Goal: Information Seeking & Learning: Learn about a topic

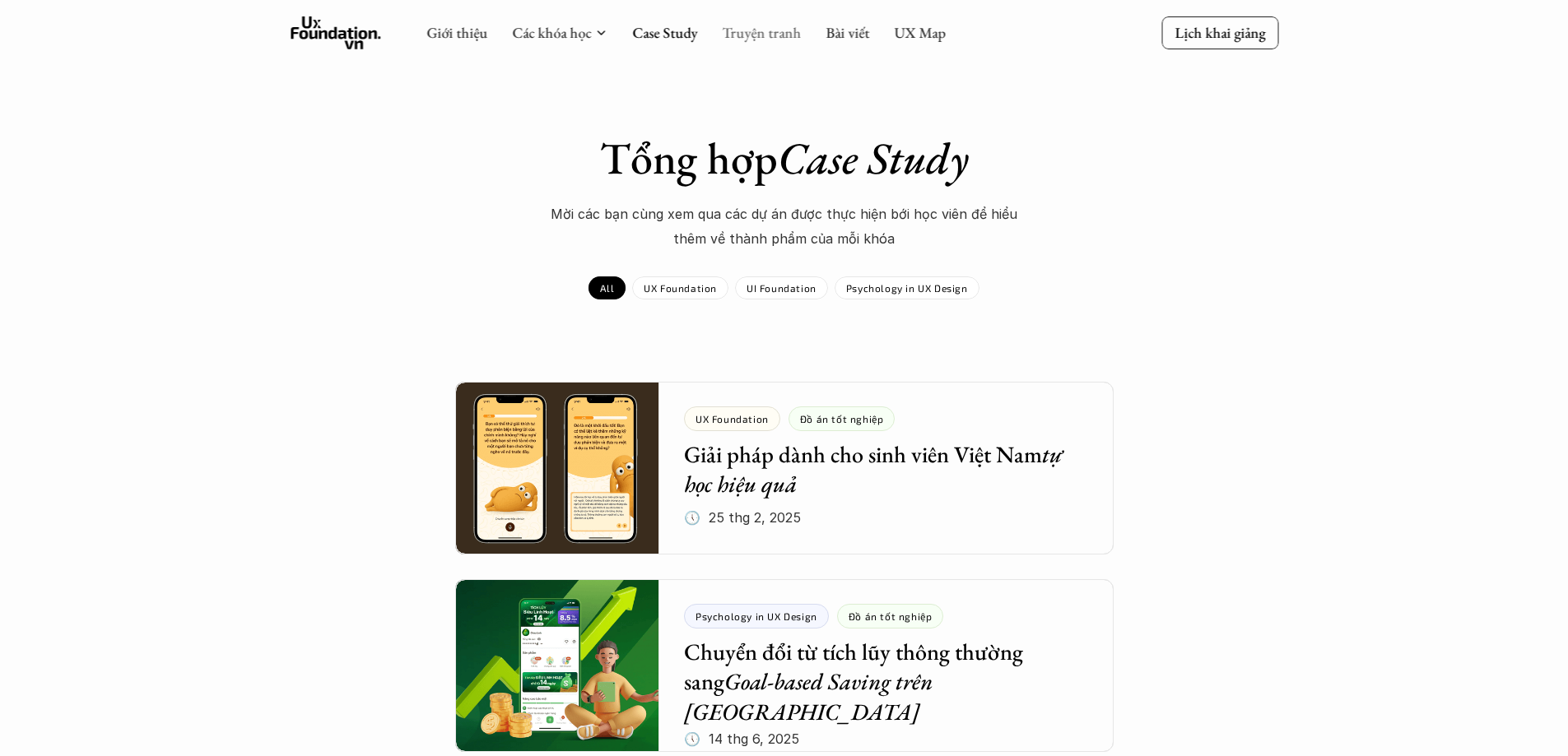
click at [772, 31] on link "Truyện tranh" at bounding box center [761, 32] width 79 height 19
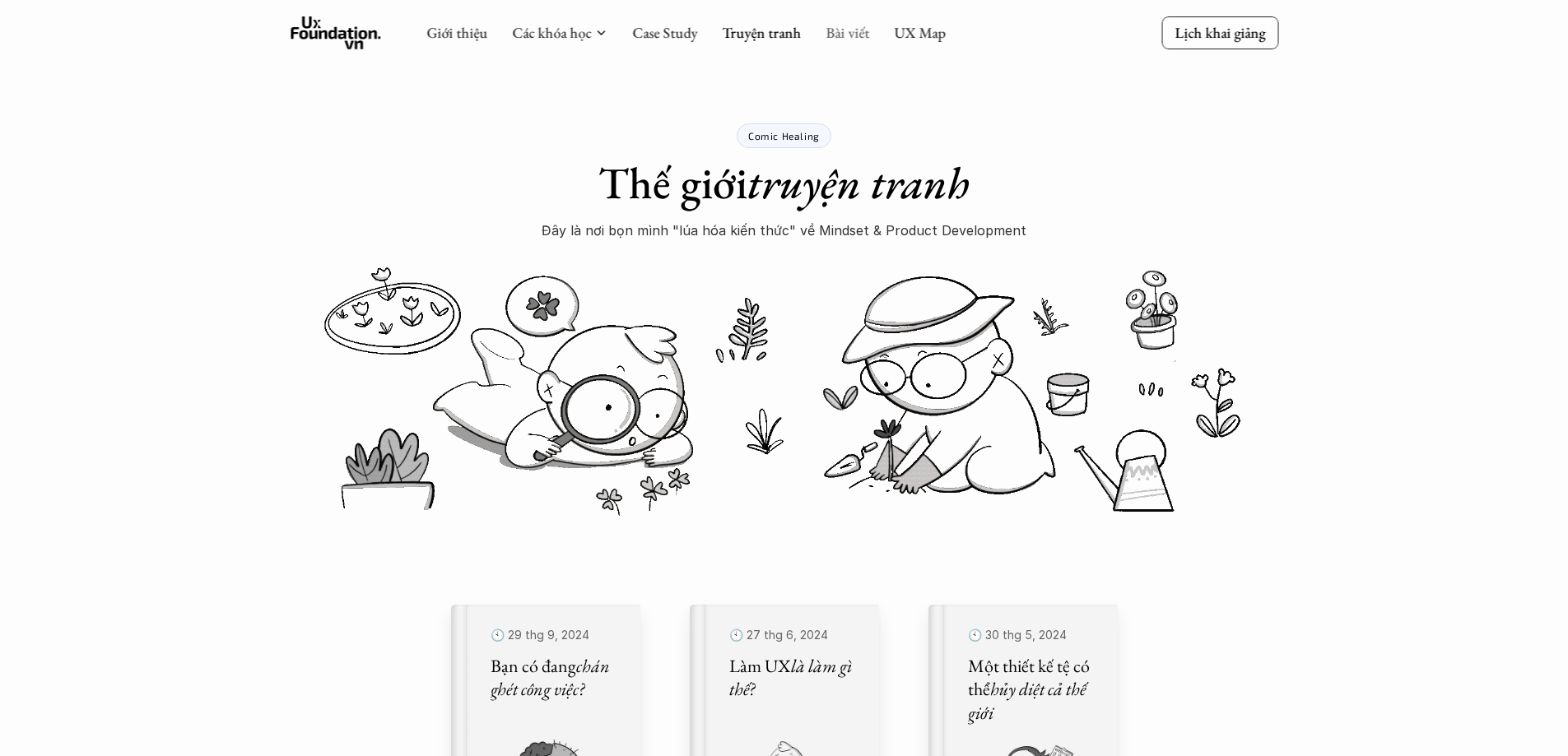
click at [841, 34] on link "Bài viết" at bounding box center [847, 32] width 44 height 19
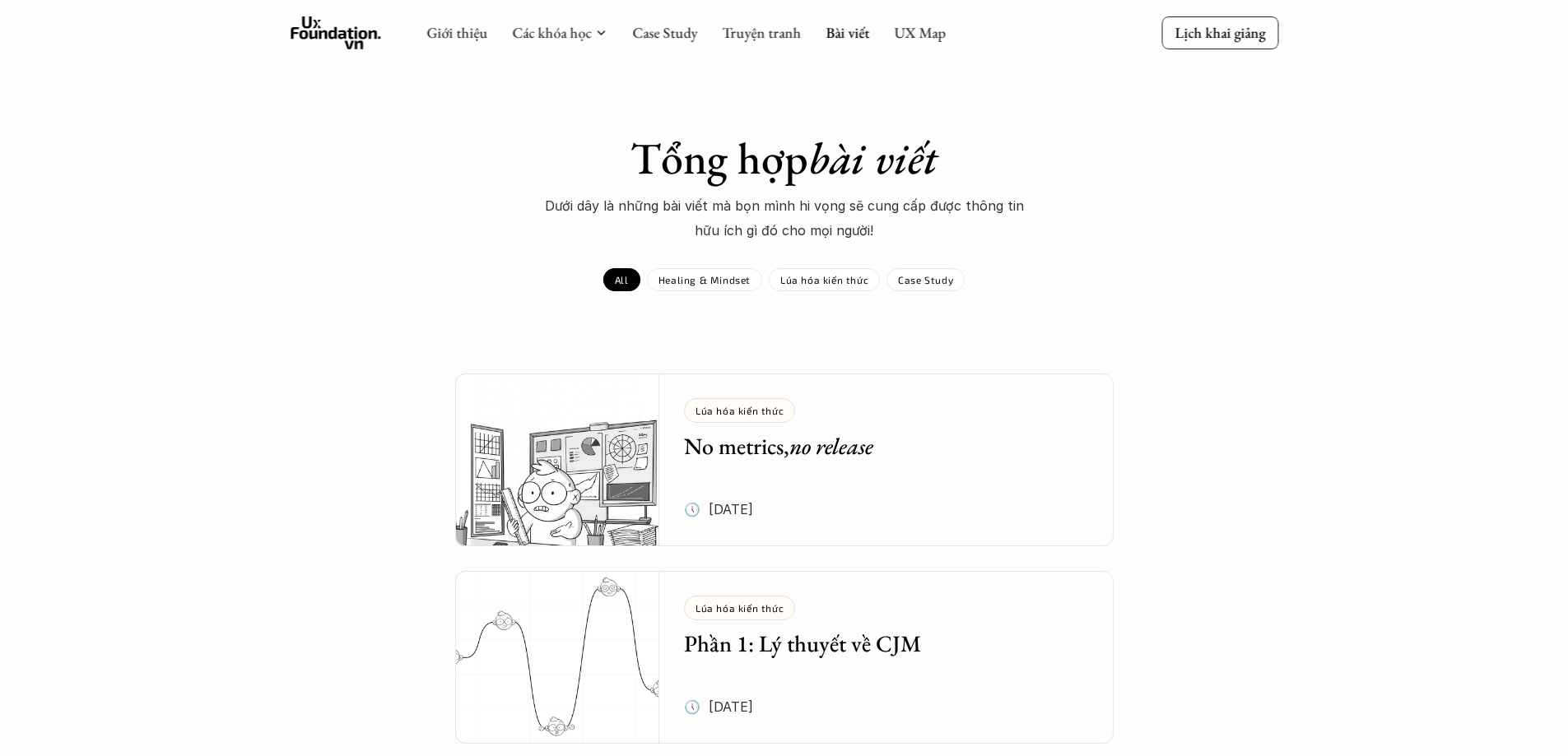
click at [940, 475] on div "Lúa hóa kiến thức No metrics, no release 🕔 [DATE]" at bounding box center [898, 460] width 430 height 173
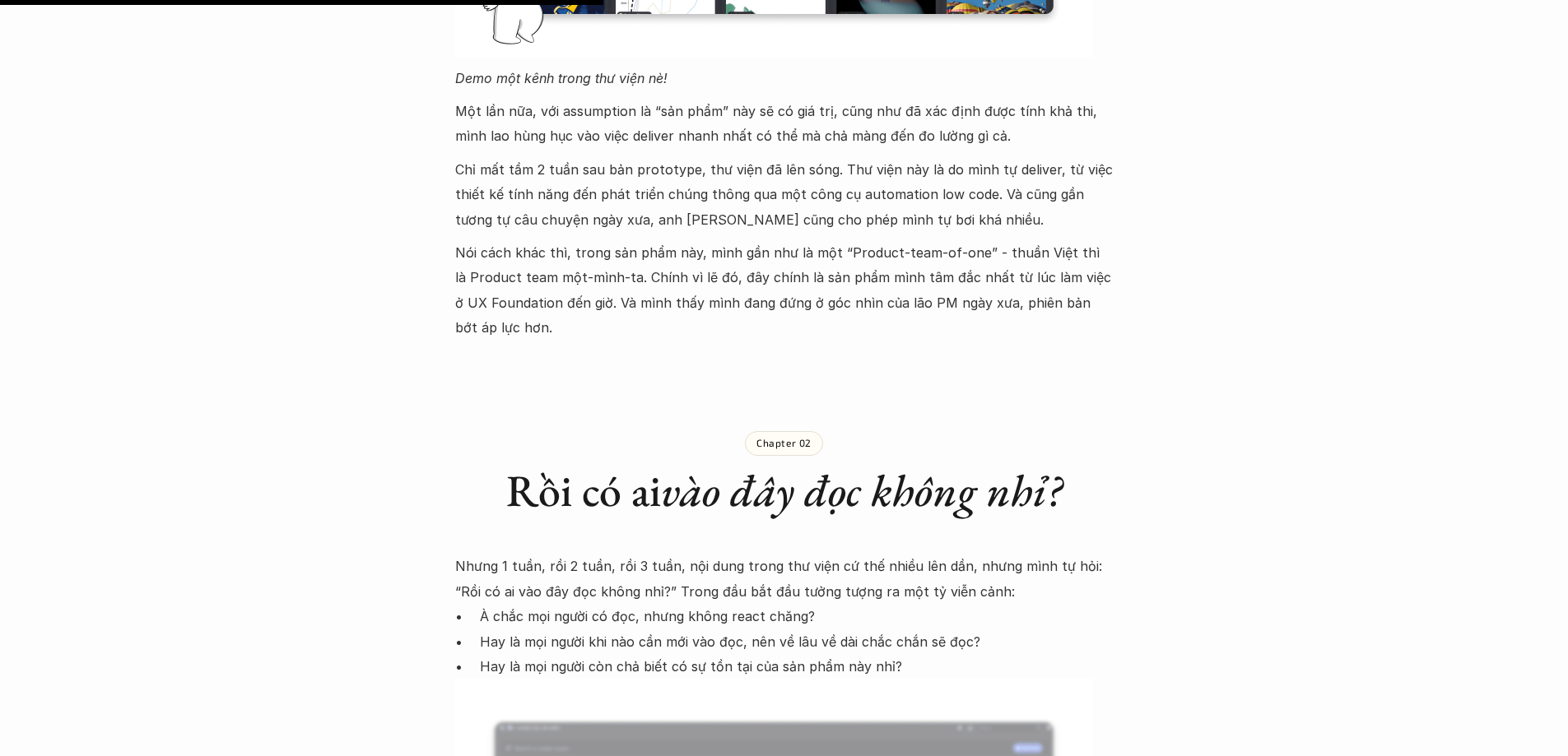
scroll to position [1563, 0]
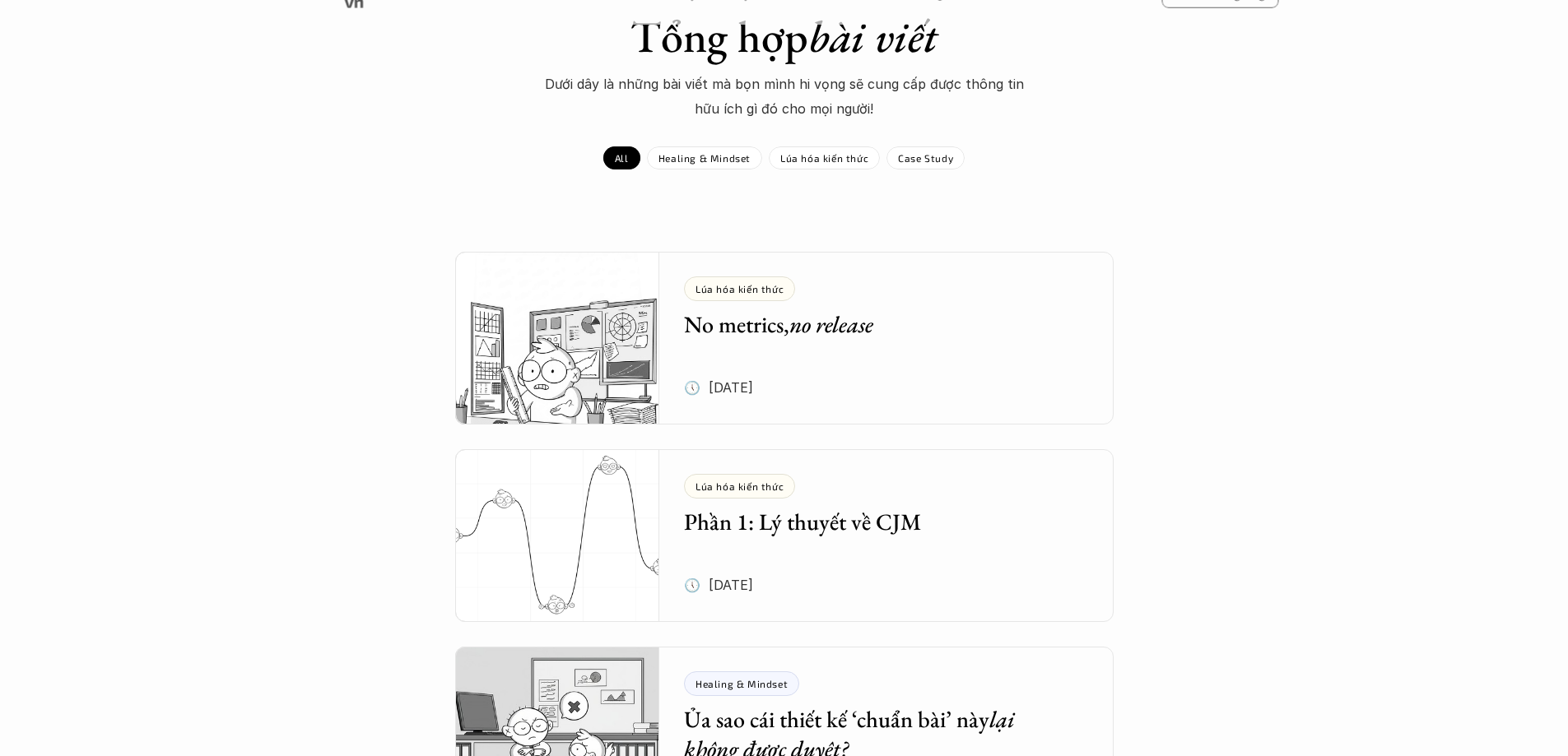
scroll to position [247, 0]
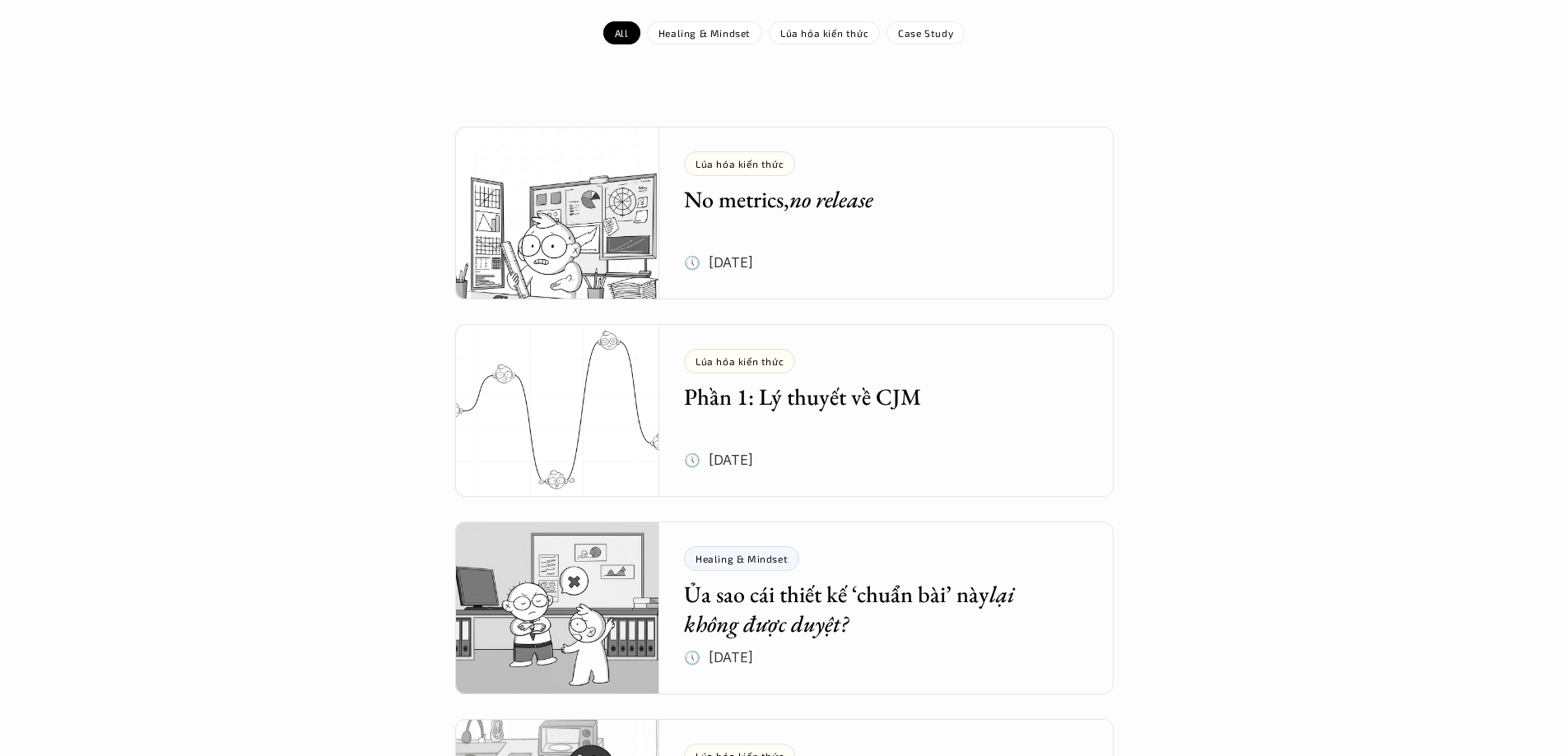
click at [842, 414] on div "Lúa hóa kiến thức Phần 1: Lý thuyết về CJM 🕔 [DATE]" at bounding box center [898, 410] width 430 height 173
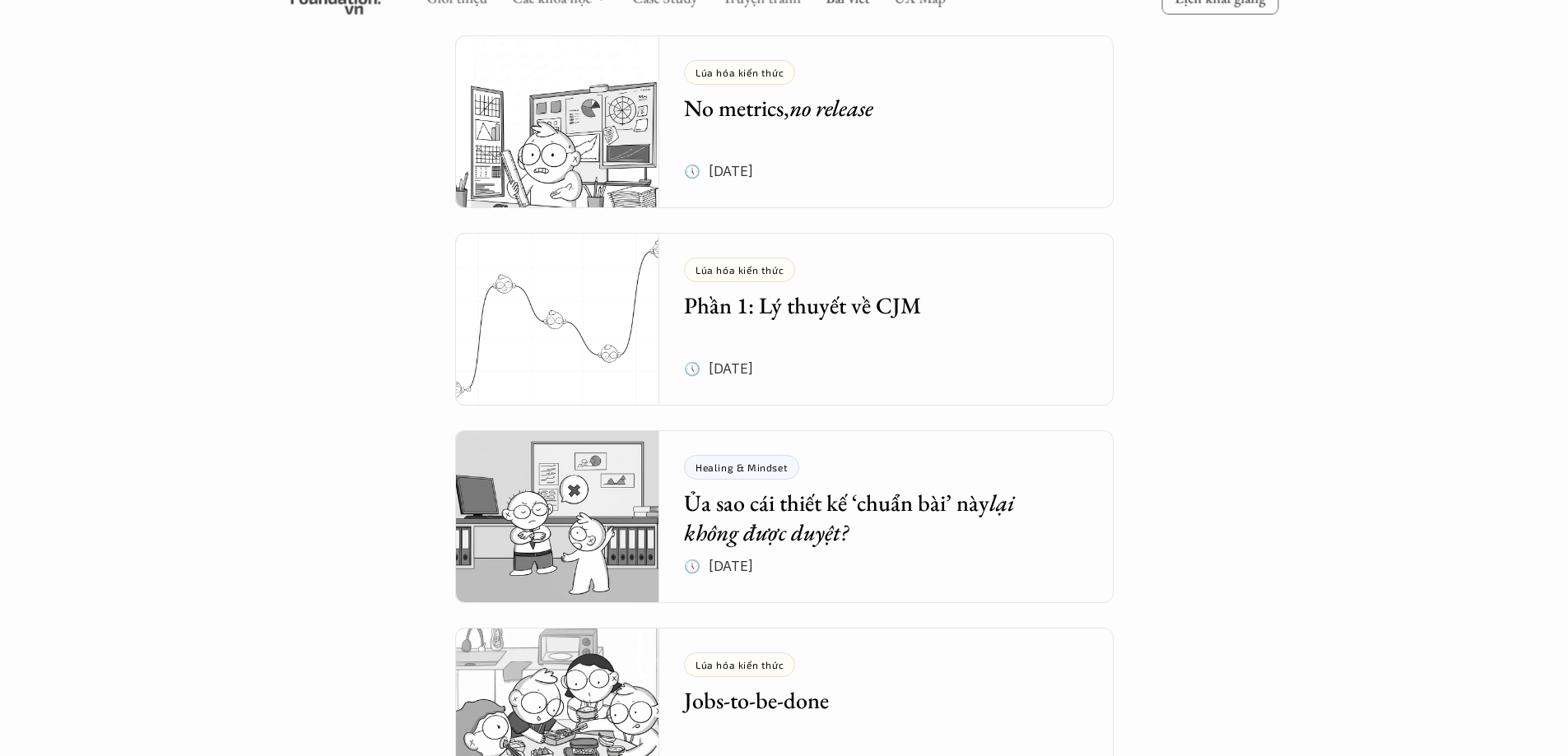
scroll to position [411, 0]
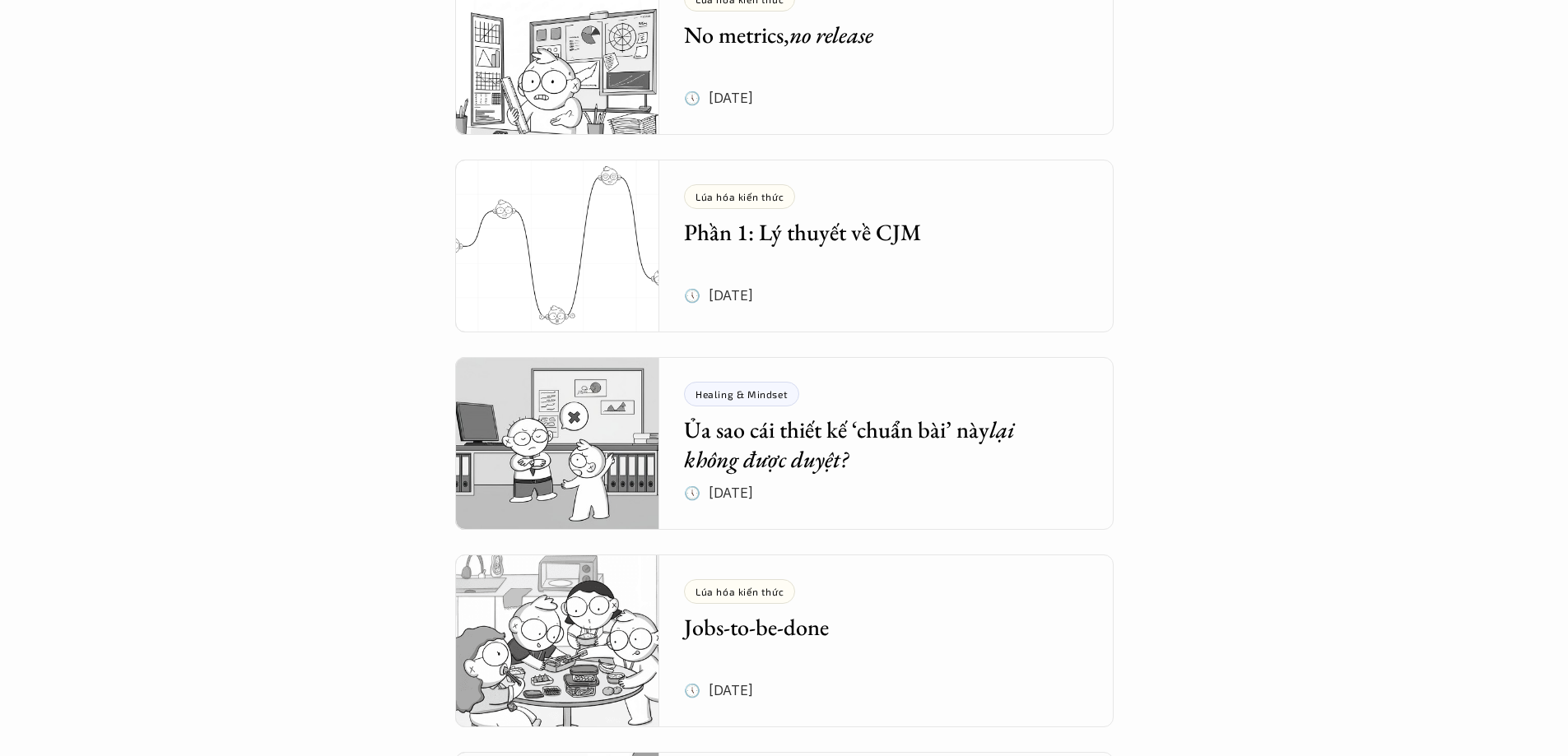
click at [951, 471] on h5 "Ủa sao cái thiết kế ‘chuẩn bài’ này lại không được duyệt?" at bounding box center [874, 445] width 380 height 60
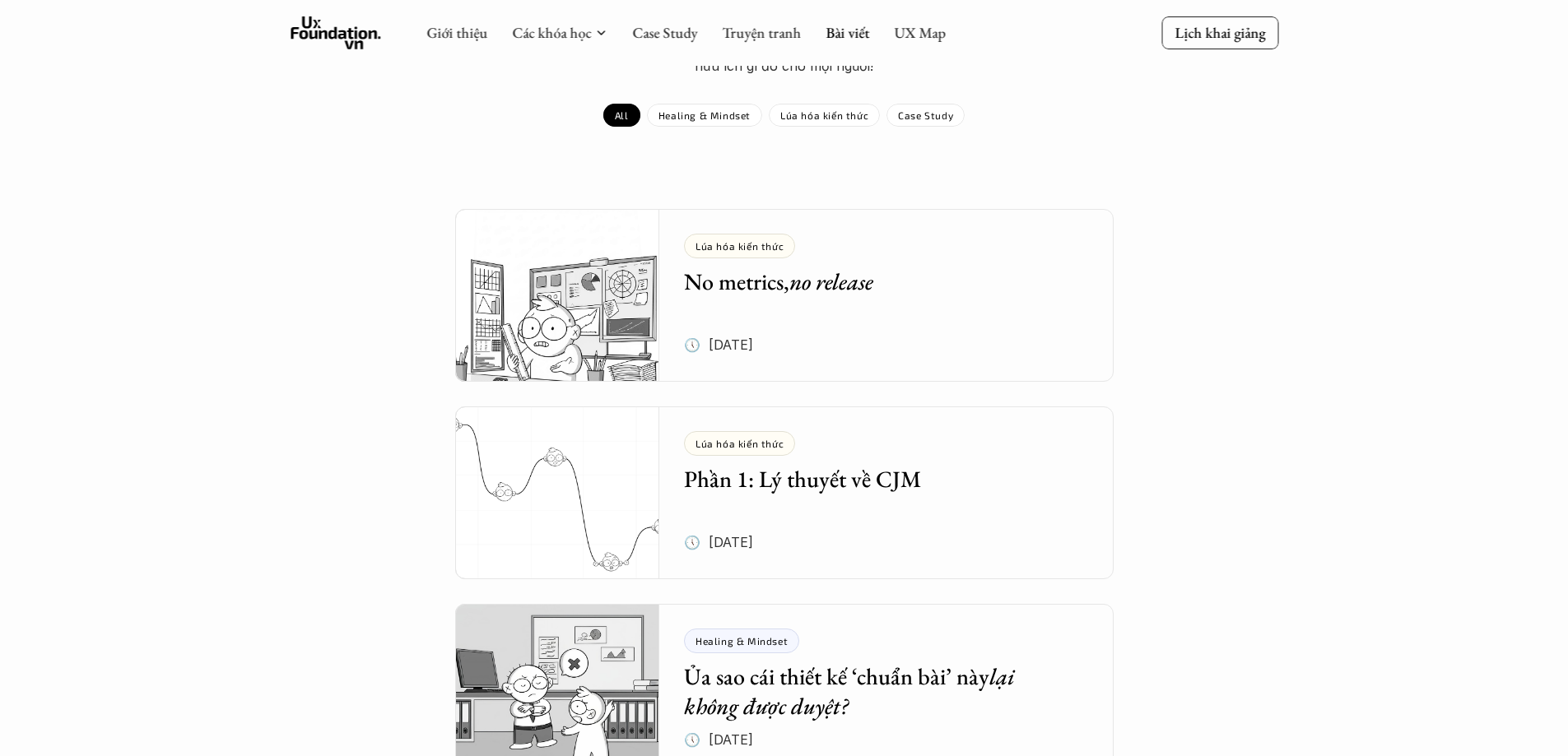
scroll to position [741, 0]
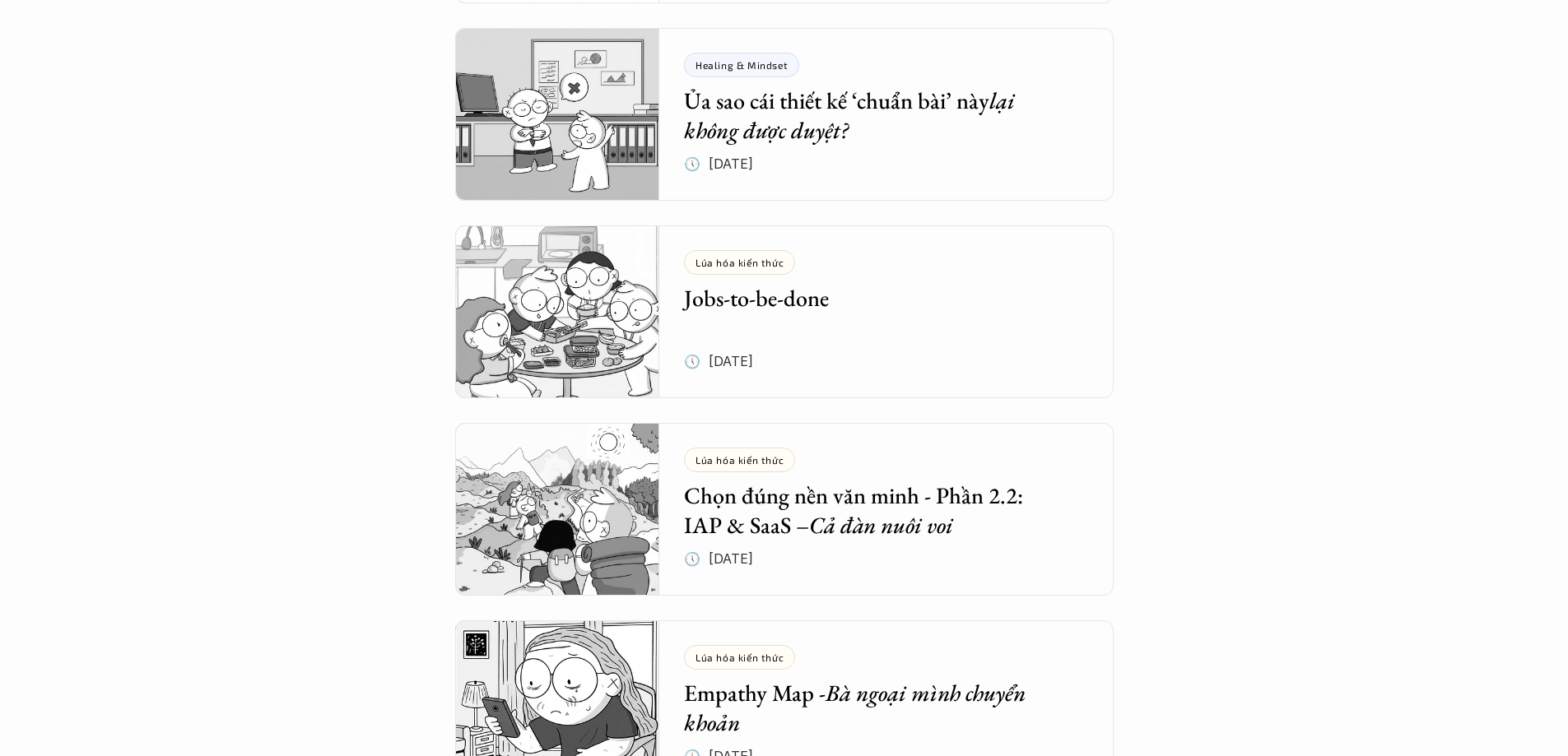
click at [847, 486] on h5 "Chọn đúng nền văn minh - Phần 2.2: IAP & SaaS – Cả đàn nuôi voi" at bounding box center [874, 510] width 380 height 60
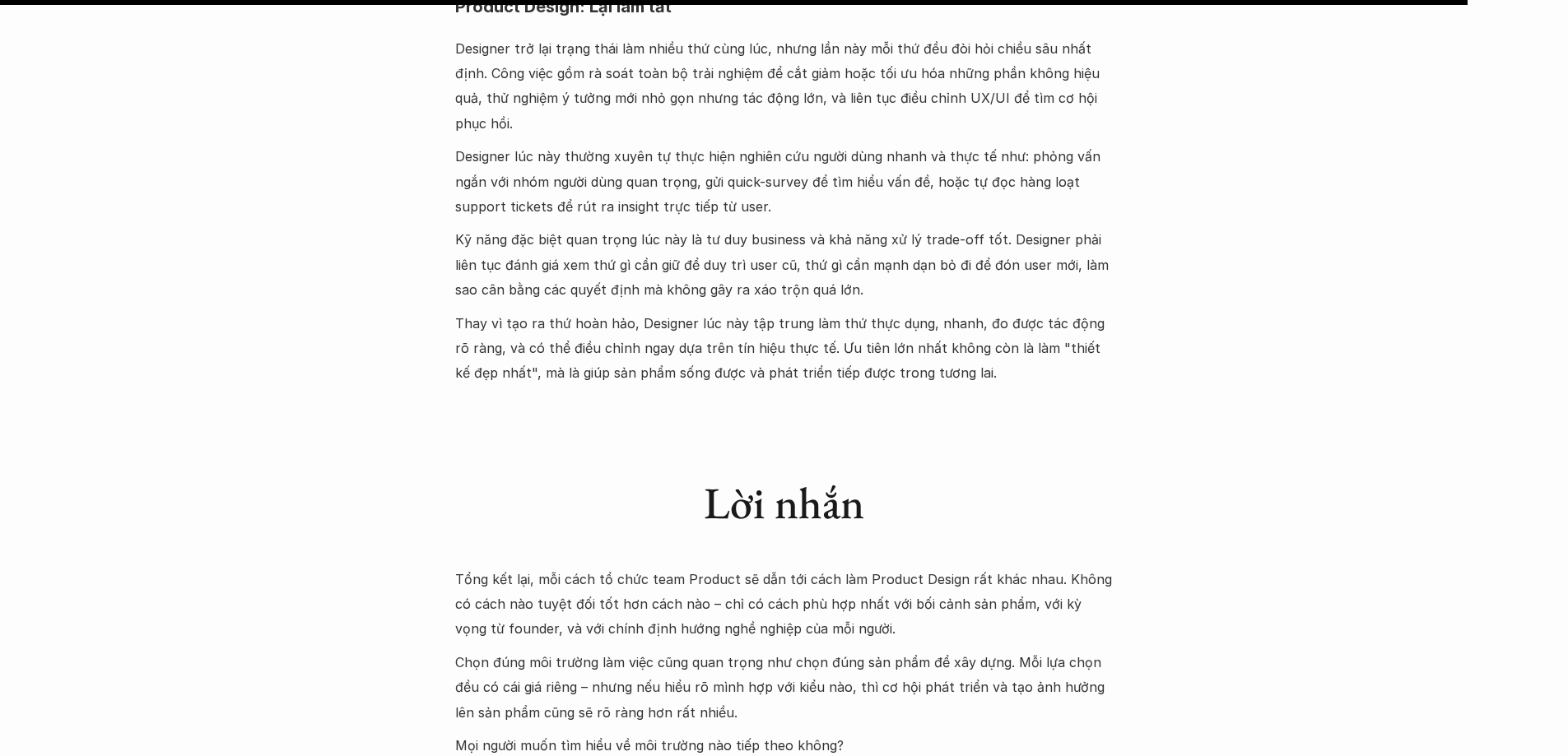
scroll to position [5265, 0]
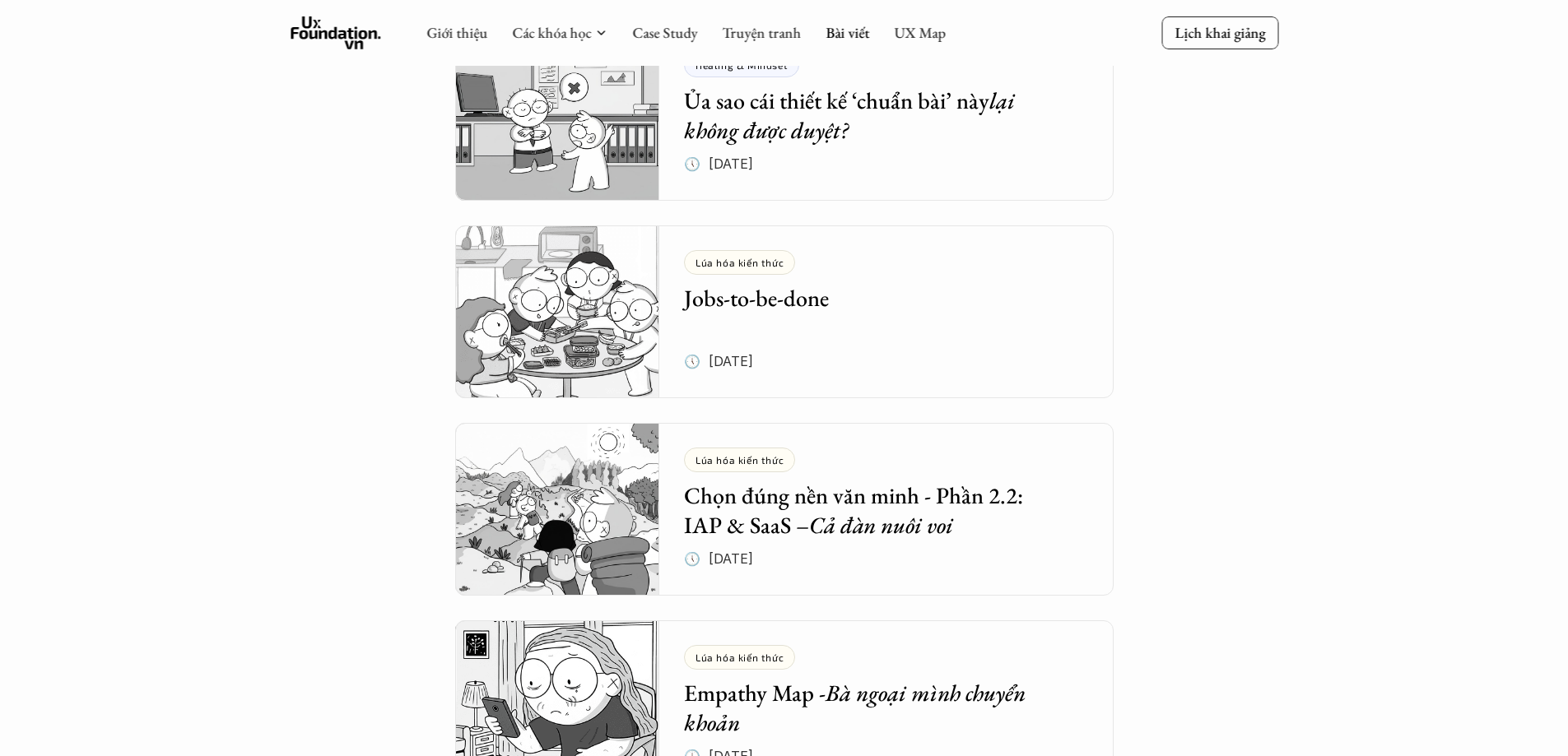
scroll to position [576, 0]
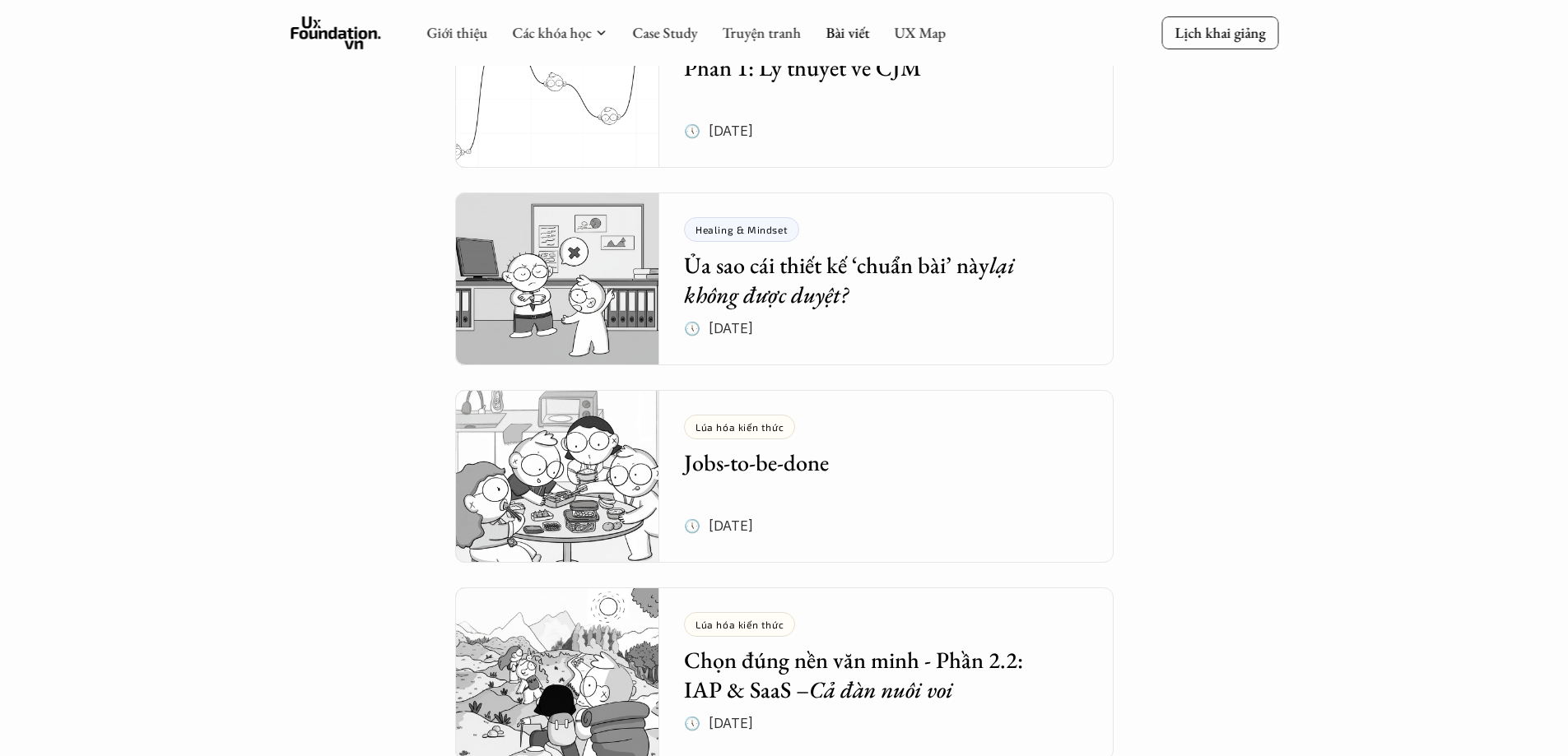
click at [908, 469] on h5 "Jobs-to-be-done" at bounding box center [874, 462] width 380 height 30
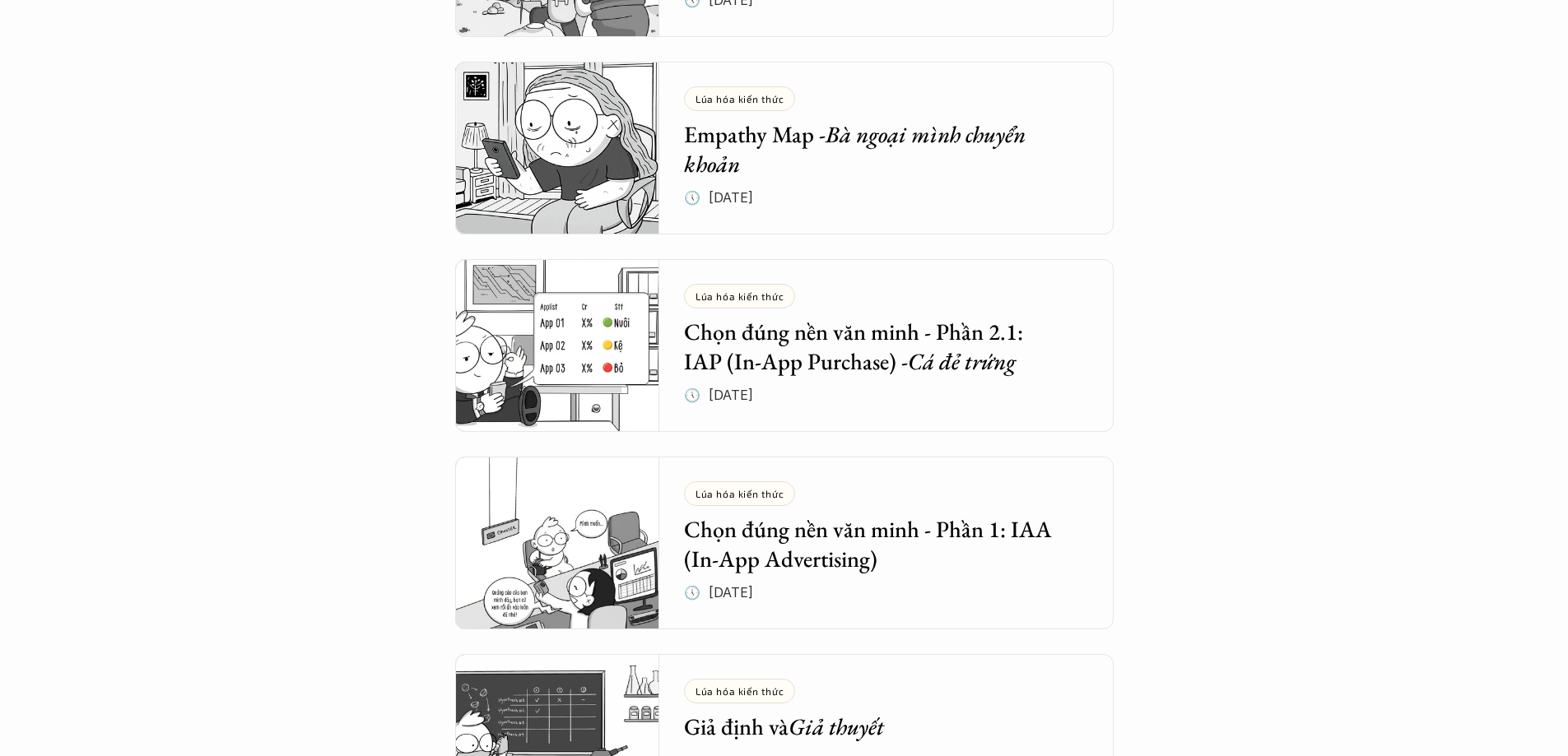
scroll to position [1316, 0]
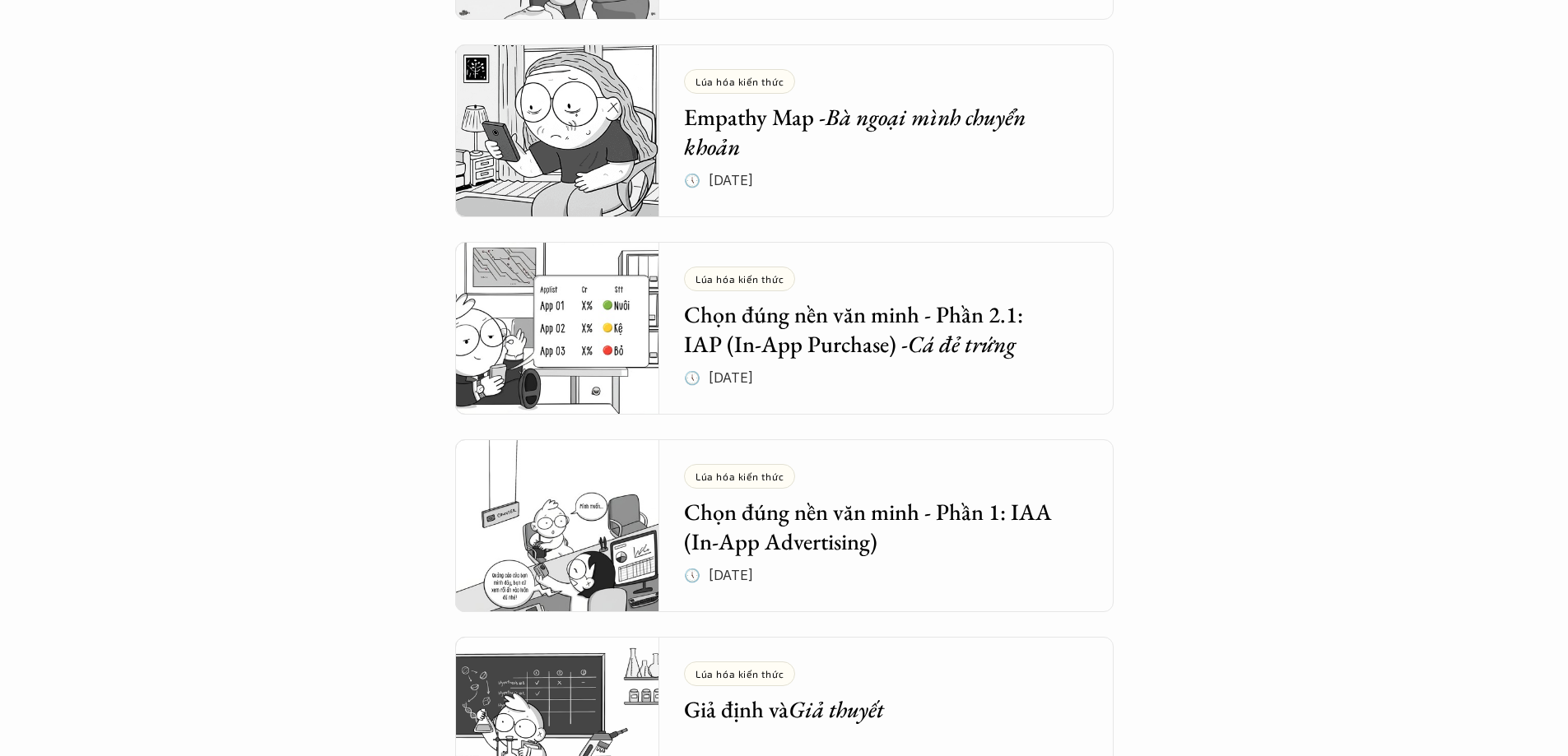
click at [861, 390] on div "Lúa hóa kiến thức Chọn đúng nền văn minh - Phần 2.1: IAP (In-App Purchase) - Cá…" at bounding box center [898, 328] width 430 height 173
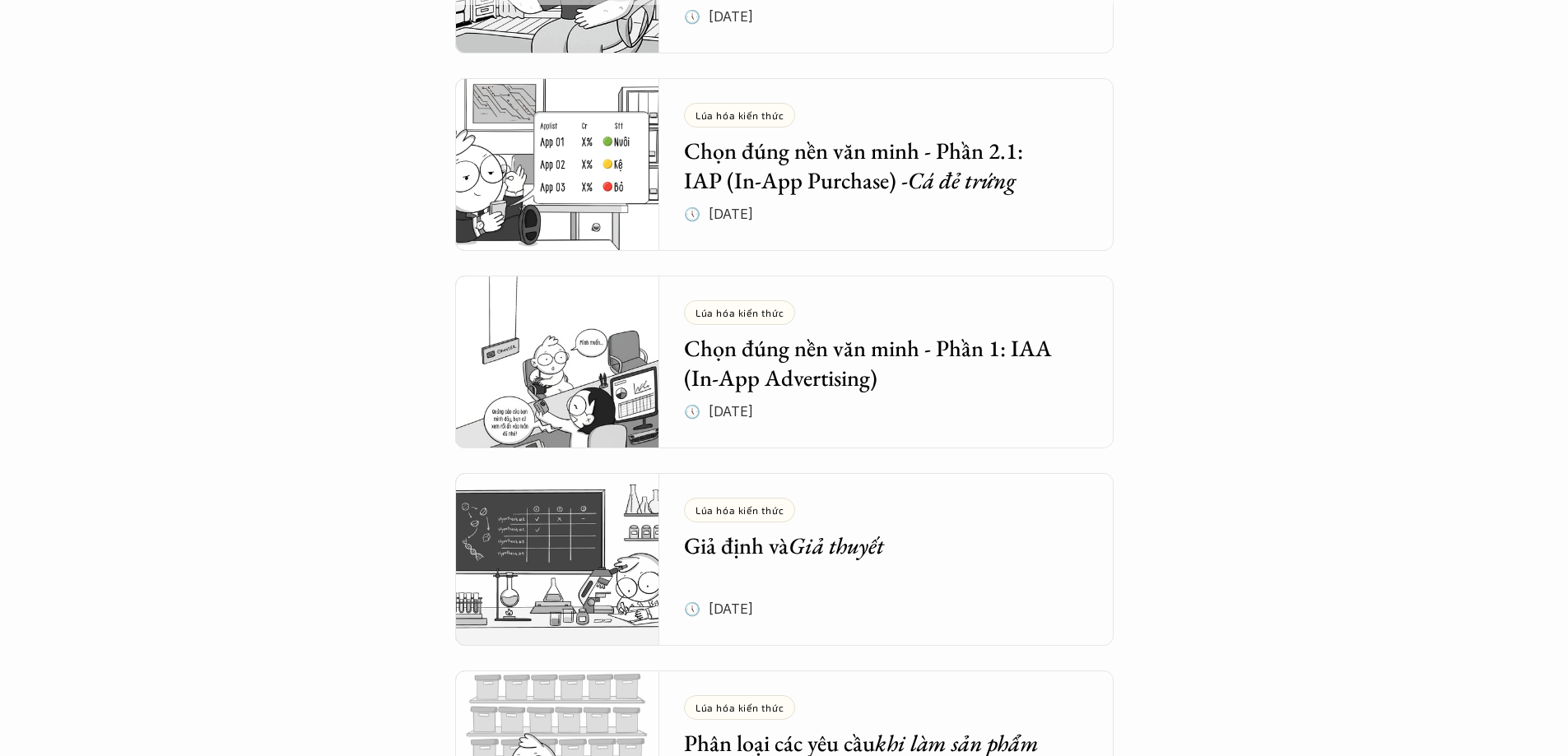
scroll to position [1481, 0]
click at [862, 385] on h5 "Chọn đúng nền văn minh - Phần 1: IAA (In-App Advertising)" at bounding box center [874, 362] width 380 height 60
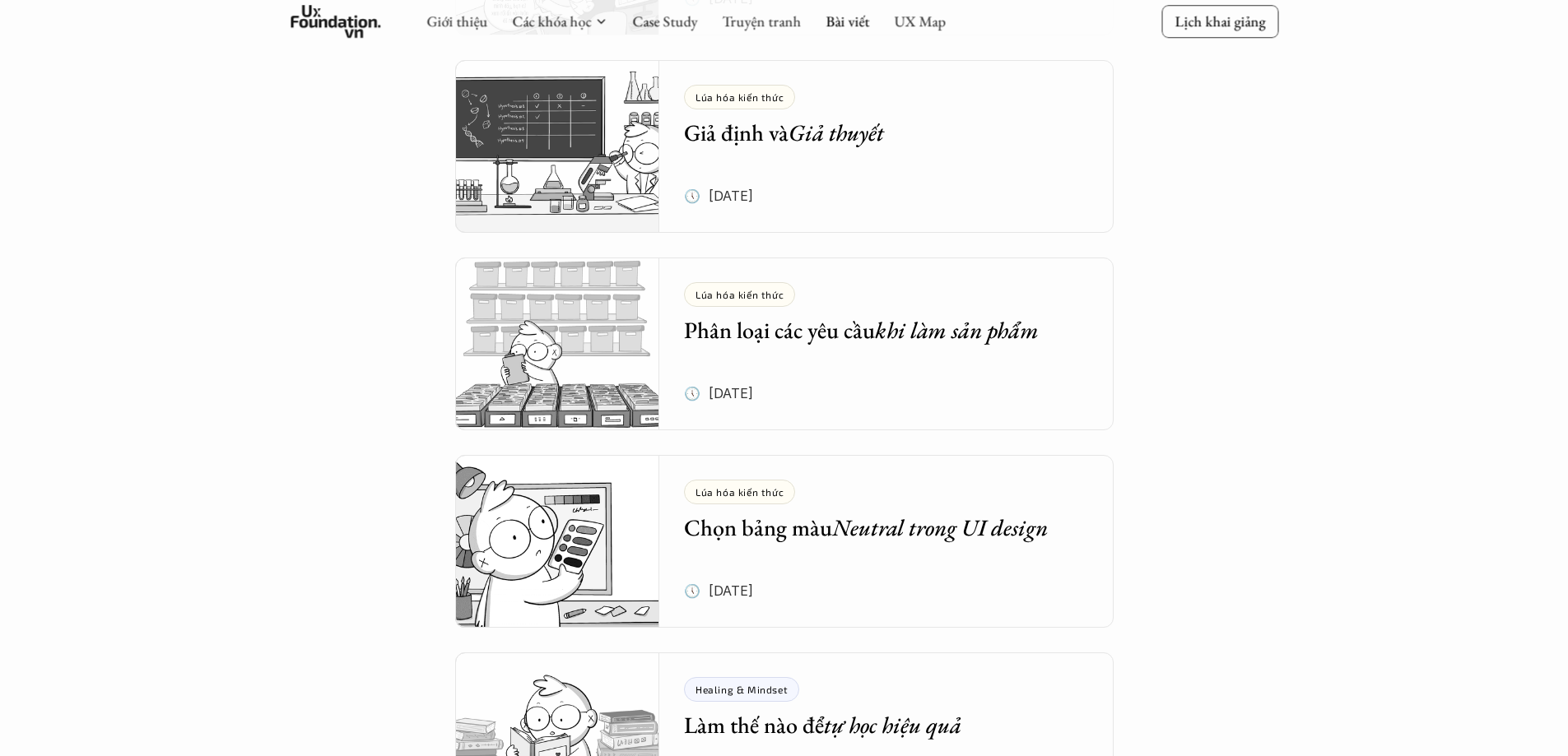
scroll to position [2139, 0]
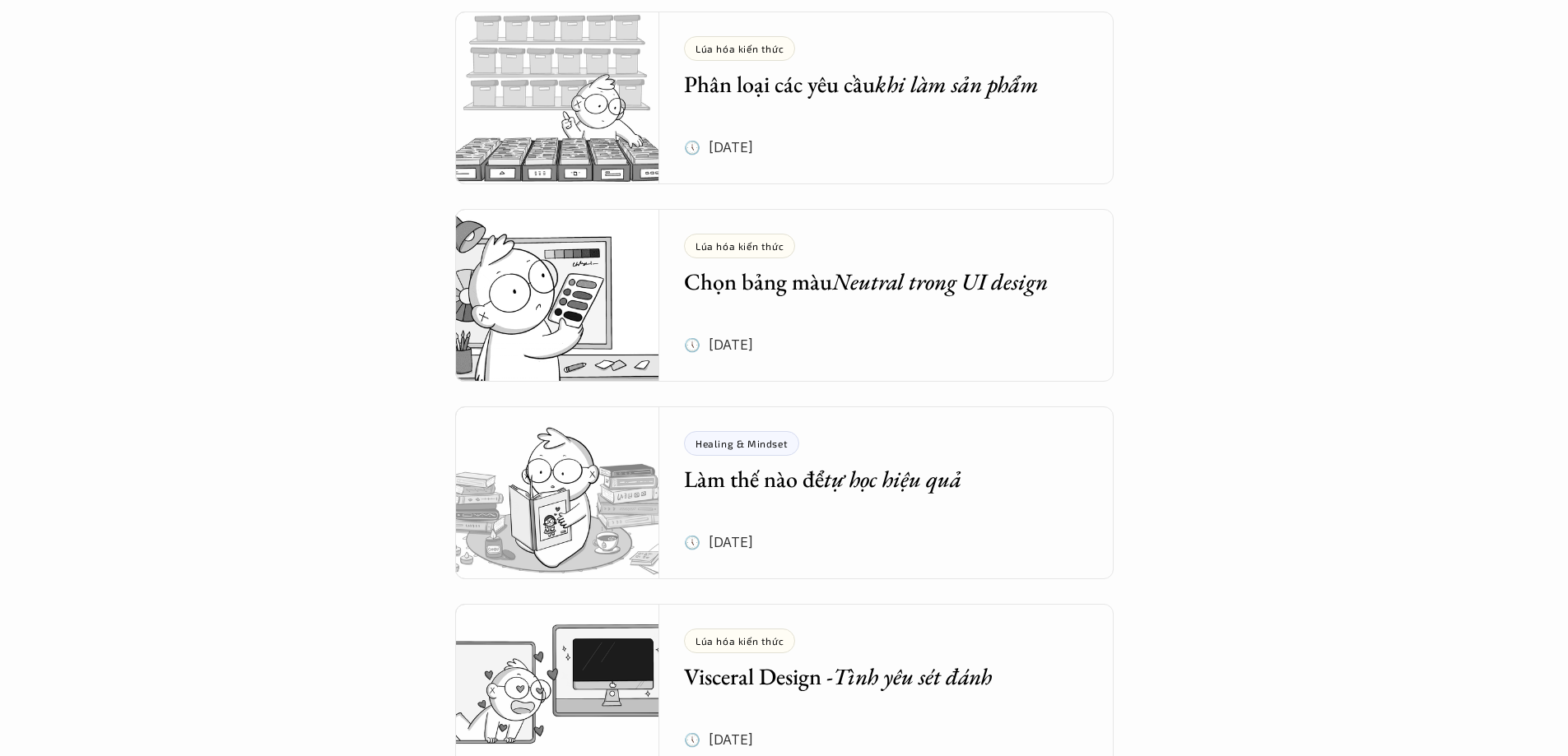
click at [908, 339] on div "Lúa hóa kiến thức Chọn bảng màu Neutral trong UI design 🕔 [DATE]" at bounding box center [898, 296] width 430 height 173
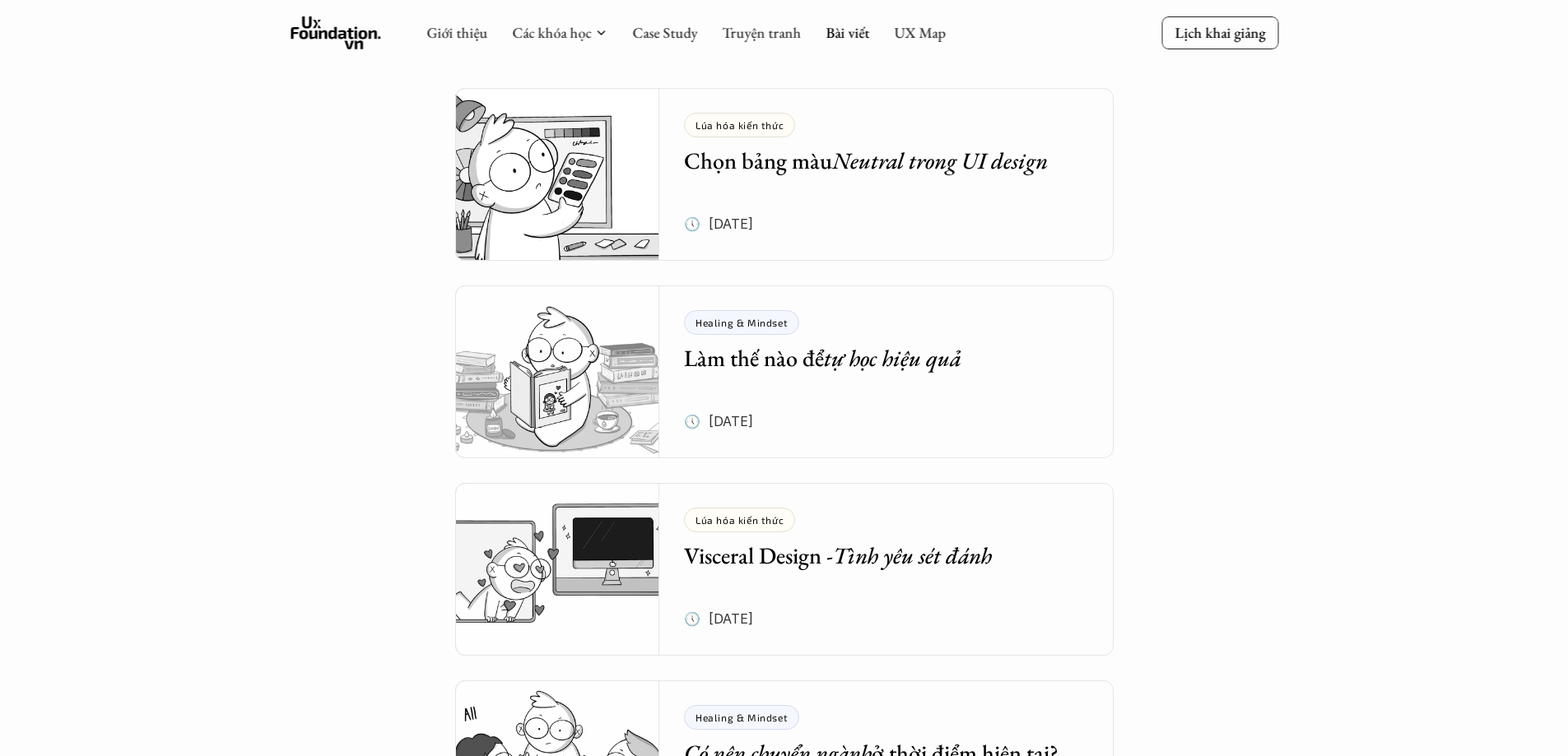
scroll to position [2468, 0]
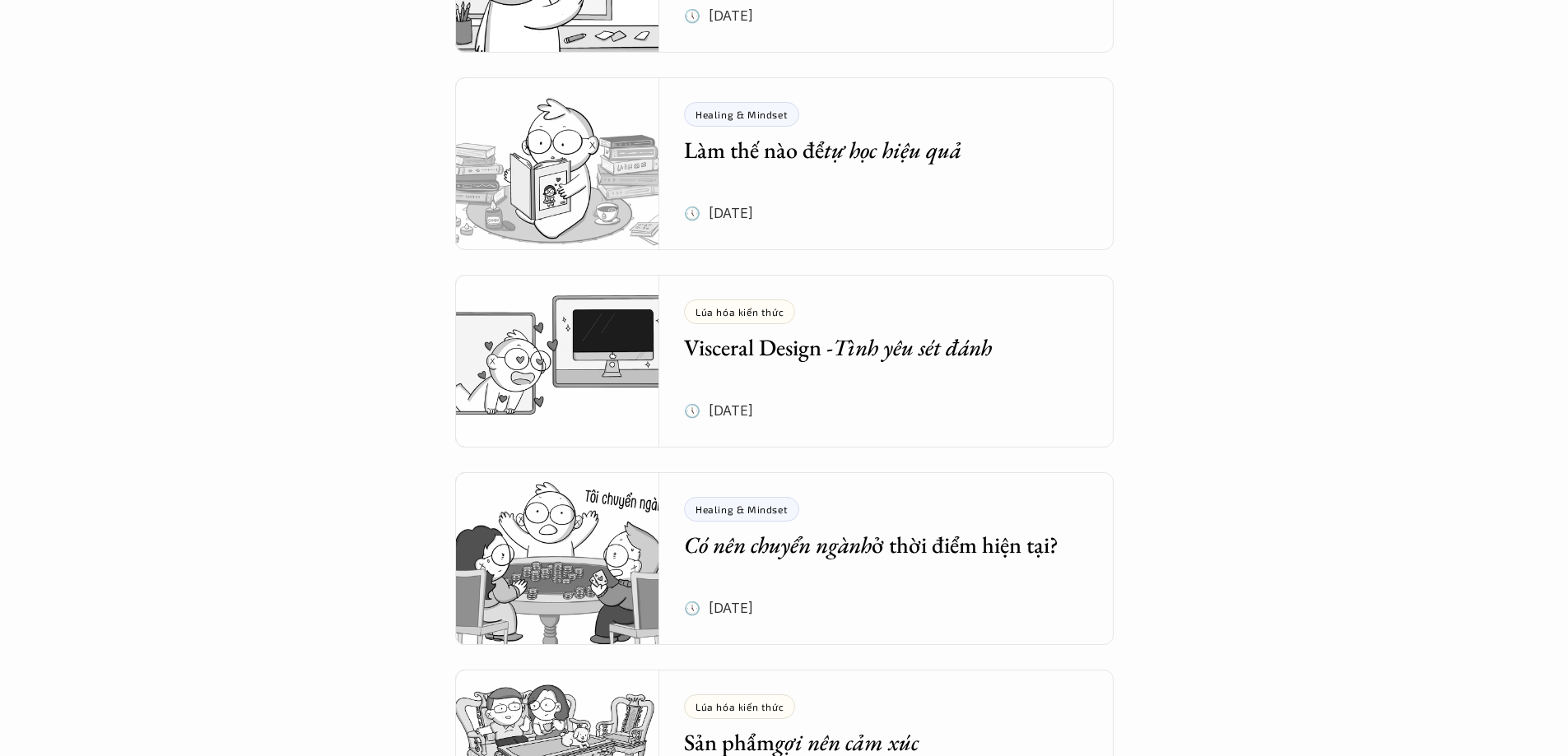
click at [893, 196] on div "Healing & Mindset Làm thế nào để tự học hiệu quả 🕔 [DATE]" at bounding box center [898, 164] width 430 height 173
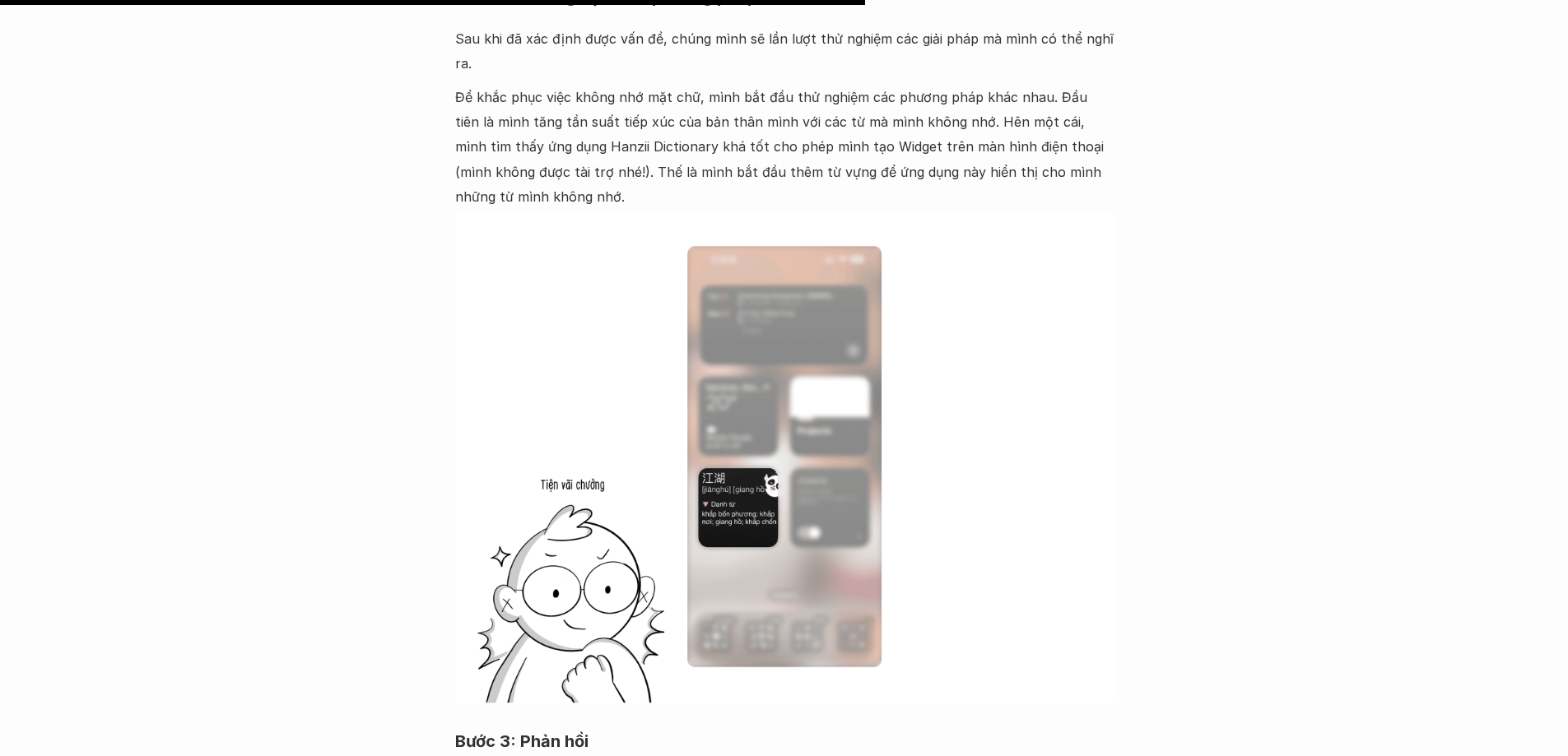
scroll to position [6829, 0]
